Goal: Transaction & Acquisition: Purchase product/service

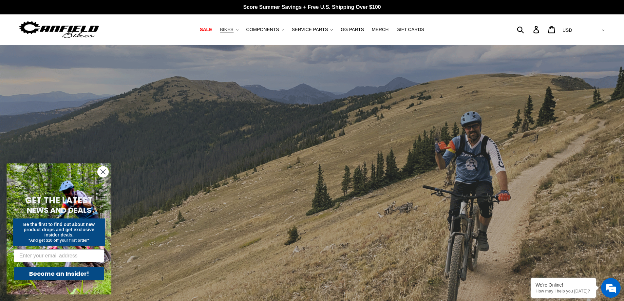
click at [233, 30] on span "BIKES" at bounding box center [226, 30] width 13 height 6
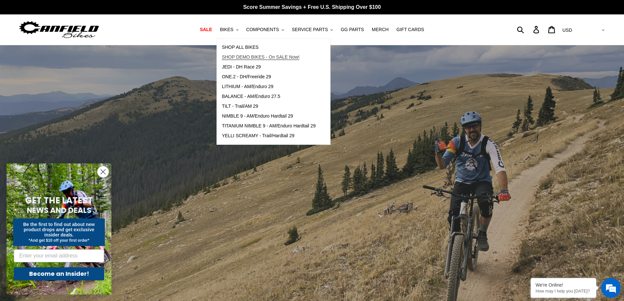
click at [254, 55] on span "SHOP DEMO BIKES - On SALE Now!" at bounding box center [261, 57] width 78 height 6
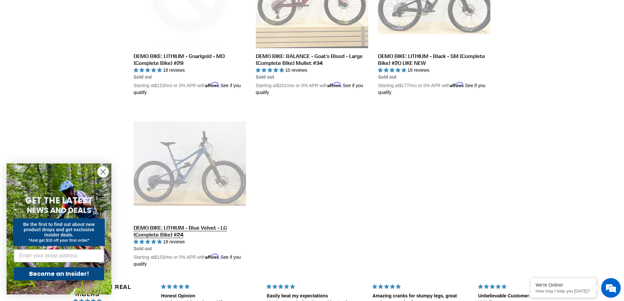
click at [158, 175] on link "DEMO BIKE: LITHIUM - Blue Velvet - LG (Complete Bike) #24" at bounding box center [190, 187] width 112 height 160
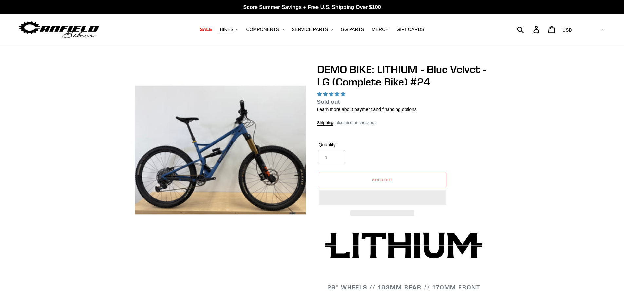
select select "highest-rating"
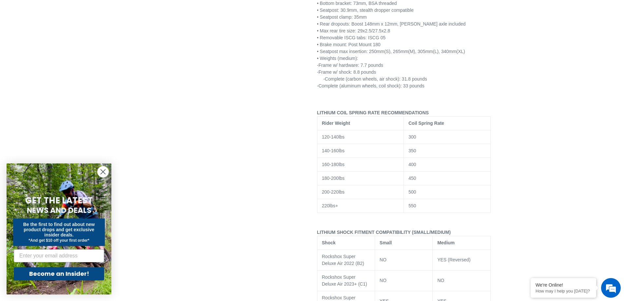
scroll to position [1146, 0]
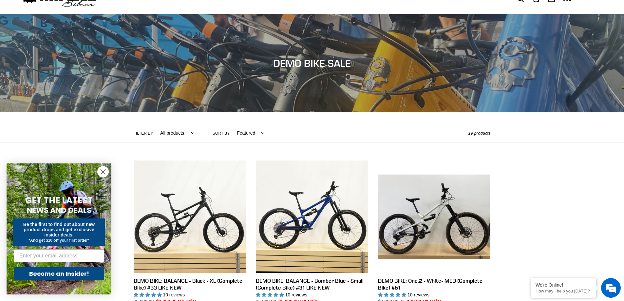
scroll to position [43, 0]
